Goal: Information Seeking & Learning: Learn about a topic

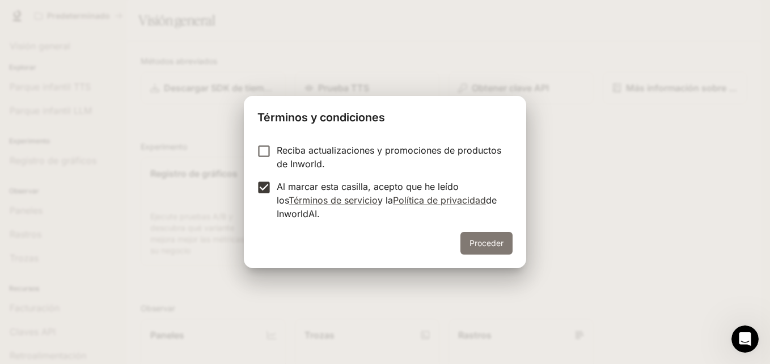
click at [496, 250] on button "Proceder" at bounding box center [487, 243] width 52 height 23
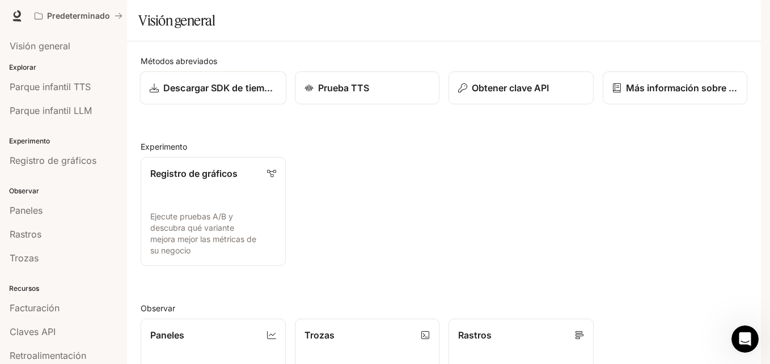
click at [203, 95] on p "Descargar SDK de tiempo de ejecución" at bounding box center [219, 88] width 113 height 14
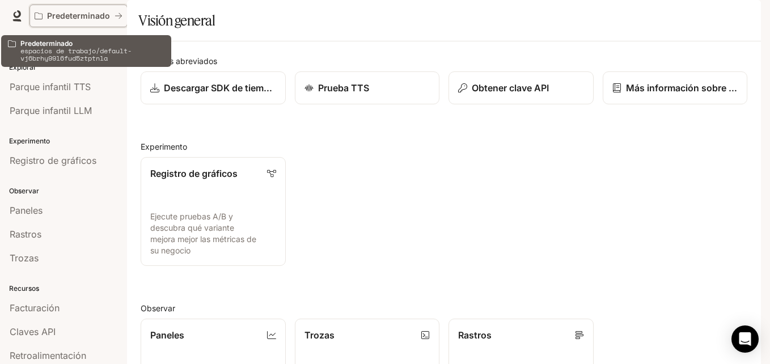
click at [119, 10] on button "Predeterminado" at bounding box center [79, 16] width 98 height 23
click at [116, 12] on icon "Todos los espacios de trabajo" at bounding box center [119, 16] width 8 height 8
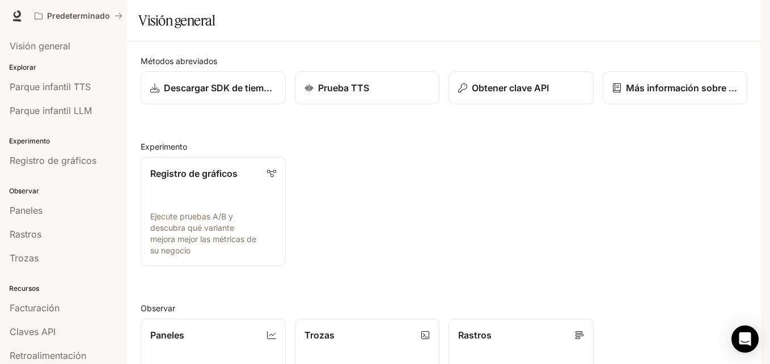
drag, startPoint x: 18, startPoint y: 49, endPoint x: 16, endPoint y: 18, distance: 31.3
click at [16, 18] on icon at bounding box center [16, 15] width 11 height 11
click at [745, 19] on icon "button" at bounding box center [746, 16] width 6 height 6
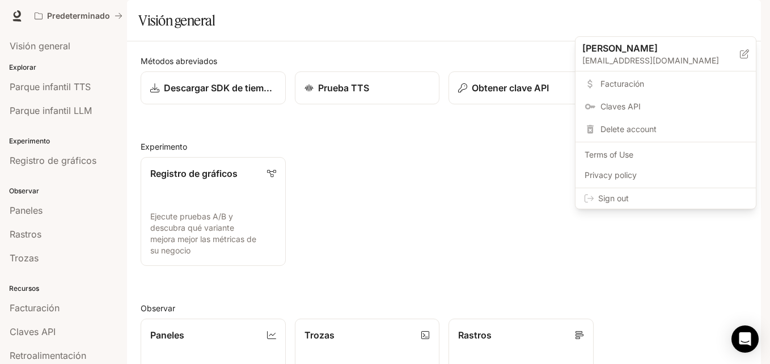
click at [745, 19] on div at bounding box center [385, 182] width 770 height 364
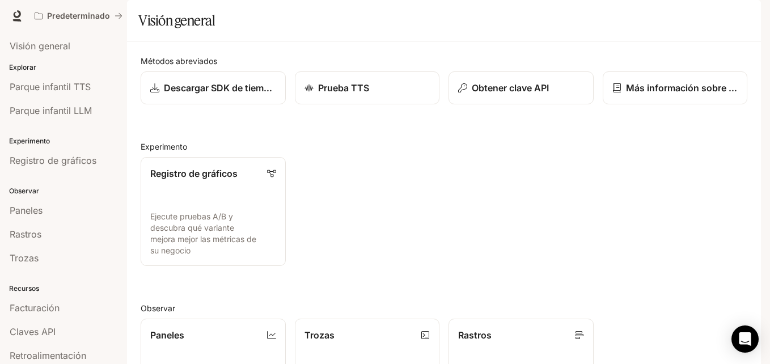
click at [745, 19] on icon "button" at bounding box center [746, 16] width 6 height 6
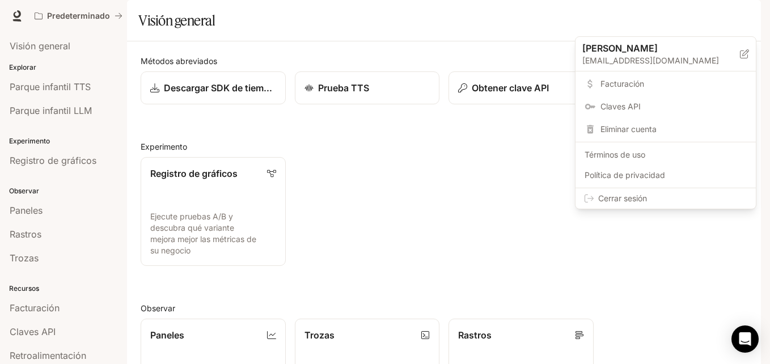
click at [490, 110] on div at bounding box center [385, 182] width 770 height 364
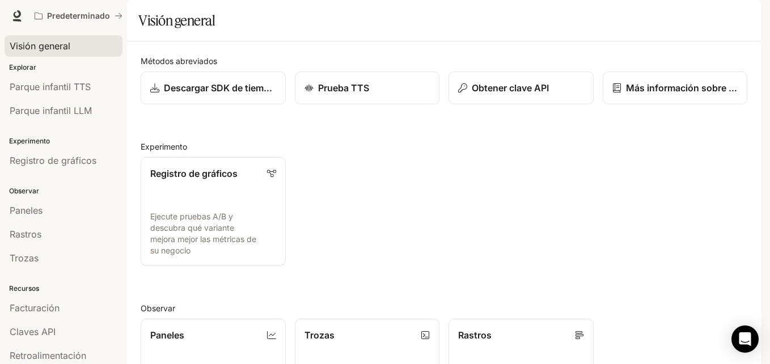
click at [57, 48] on span "Visión general" at bounding box center [40, 46] width 61 height 14
click at [82, 86] on span "Parque infantil TTS" at bounding box center [50, 87] width 81 height 14
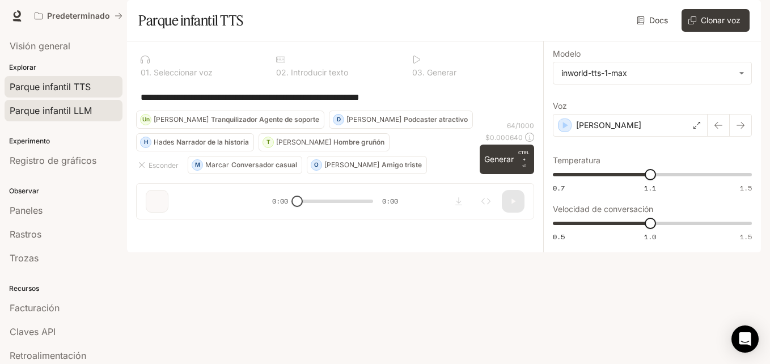
click at [90, 113] on span "Parque infantil LLM" at bounding box center [51, 111] width 82 height 14
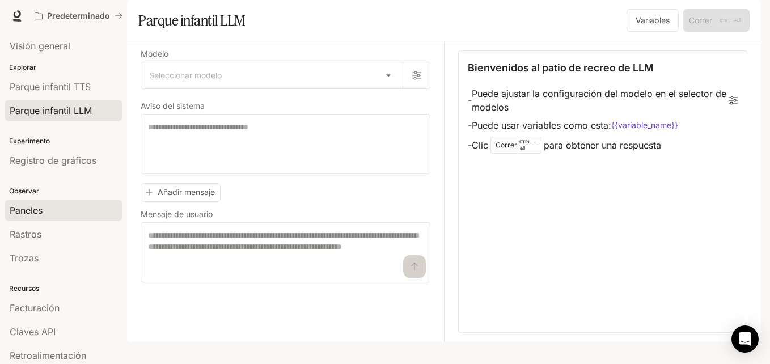
click at [37, 212] on span "Paneles" at bounding box center [26, 211] width 33 height 14
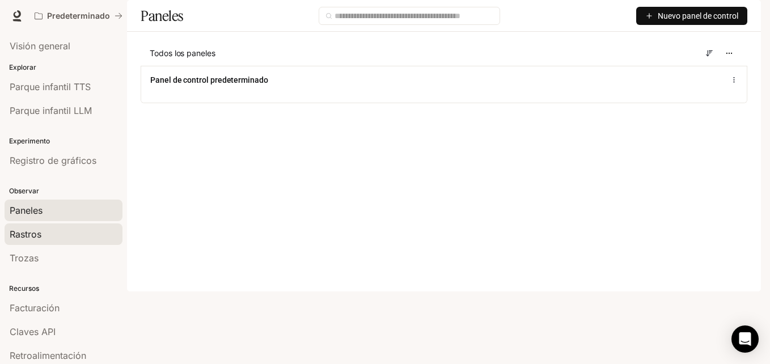
click at [36, 238] on span "Rastros" at bounding box center [26, 234] width 32 height 14
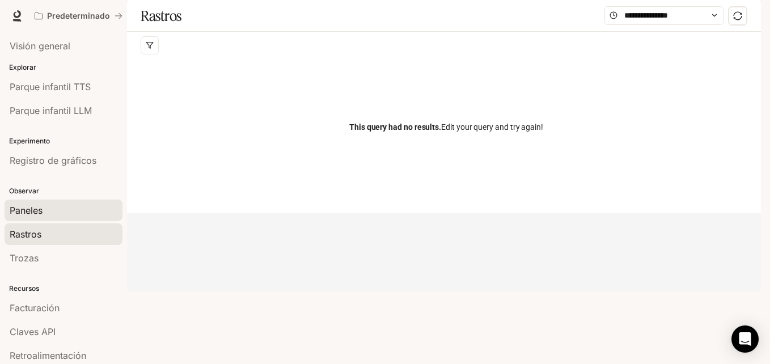
click at [36, 209] on span "Paneles" at bounding box center [26, 211] width 33 height 14
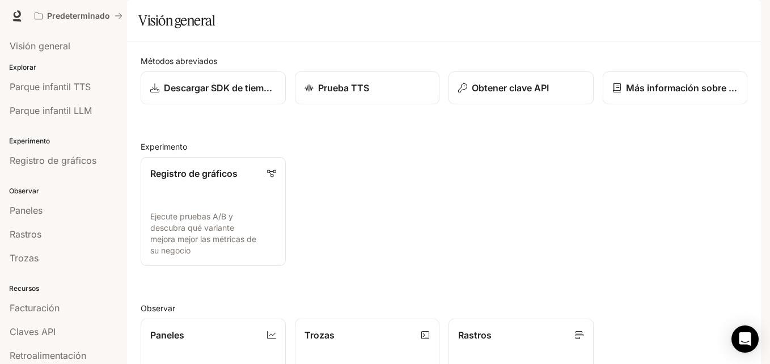
click at [692, 14] on span "Documentación" at bounding box center [692, 16] width 58 height 14
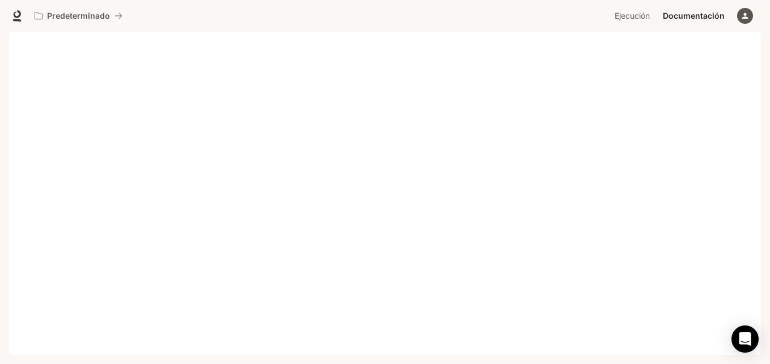
drag, startPoint x: 764, startPoint y: 55, endPoint x: 770, endPoint y: 82, distance: 27.4
click at [770, 82] on html "Pasar al contenido principal Portal Visión general Explorar Parque infantil TTS…" at bounding box center [385, 182] width 770 height 364
drag, startPoint x: 770, startPoint y: 167, endPoint x: 766, endPoint y: 136, distance: 32.0
click at [766, 137] on div "Pasar al contenido principal Portal Visión general Explorar Parque infantil TTS…" at bounding box center [385, 182] width 770 height 364
click at [761, 76] on div "Pasar al contenido principal Portal Visión general Explorar Parque infantil TTS…" at bounding box center [385, 182] width 770 height 364
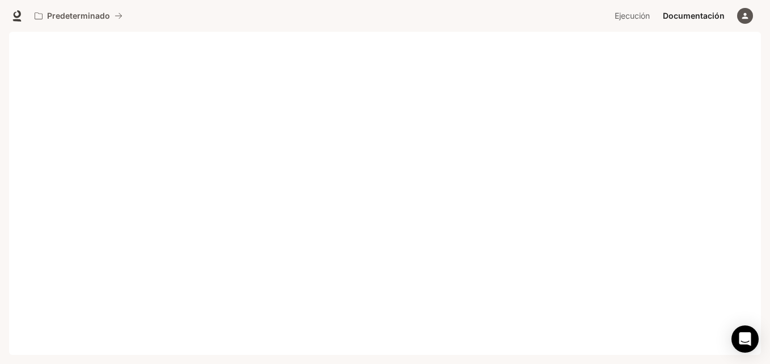
drag, startPoint x: 764, startPoint y: 116, endPoint x: 765, endPoint y: 133, distance: 17.0
click at [765, 133] on div "Pasar al contenido principal Portal Visión general Explorar Parque infantil TTS…" at bounding box center [385, 182] width 770 height 364
click at [621, 11] on span "Ejecución" at bounding box center [632, 16] width 35 height 14
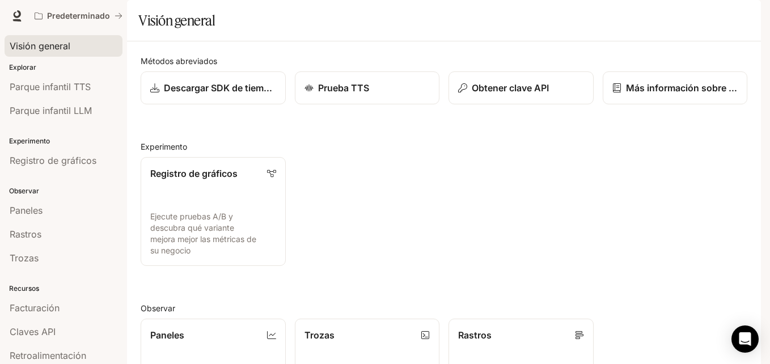
click at [52, 43] on span "Visión general" at bounding box center [40, 46] width 61 height 14
click at [711, 17] on span "Documentación" at bounding box center [692, 16] width 58 height 14
